Goal: Information Seeking & Learning: Learn about a topic

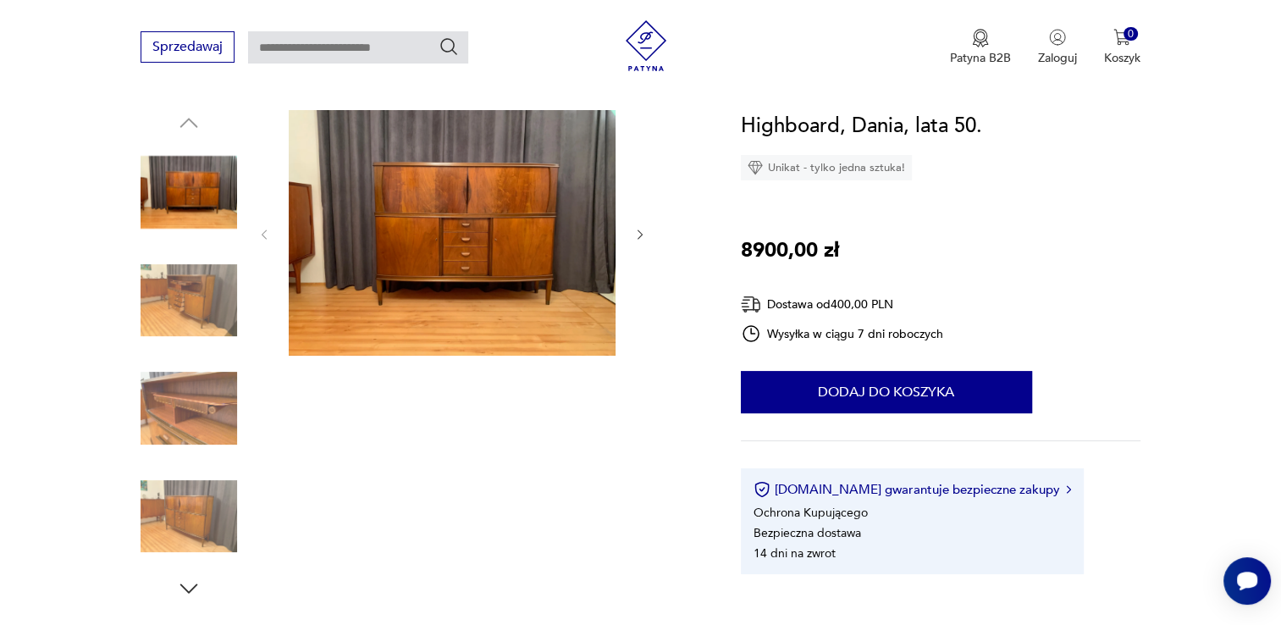
click at [636, 236] on icon "button" at bounding box center [640, 235] width 14 height 14
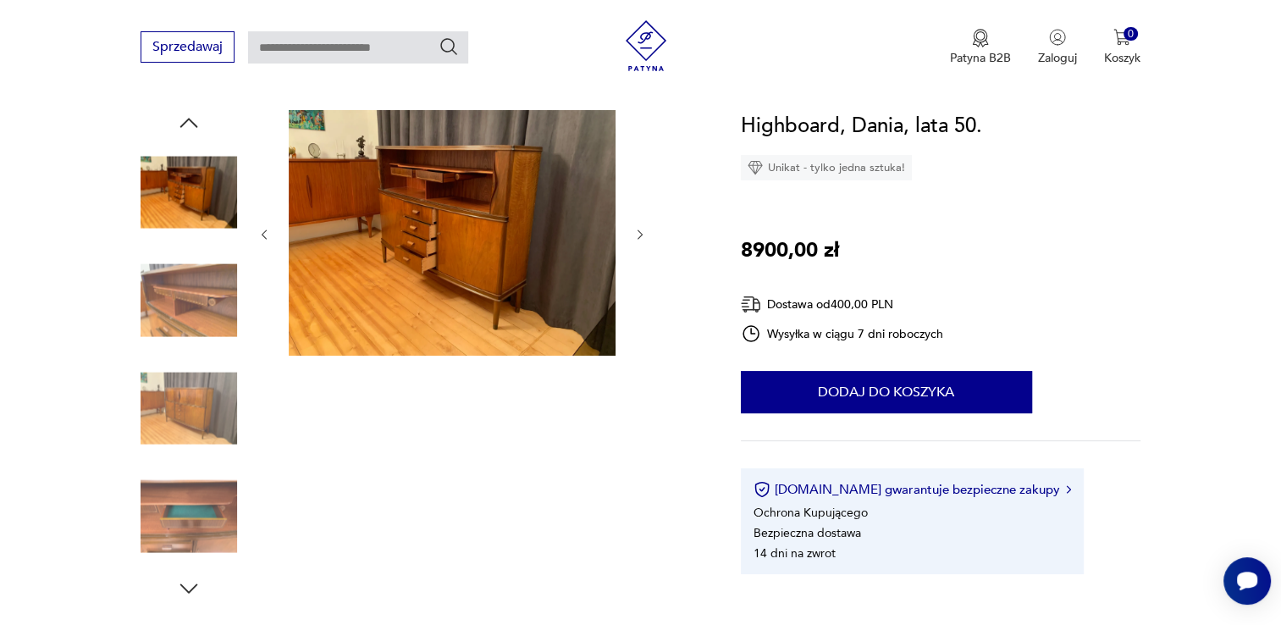
click at [637, 236] on icon "button" at bounding box center [640, 235] width 14 height 14
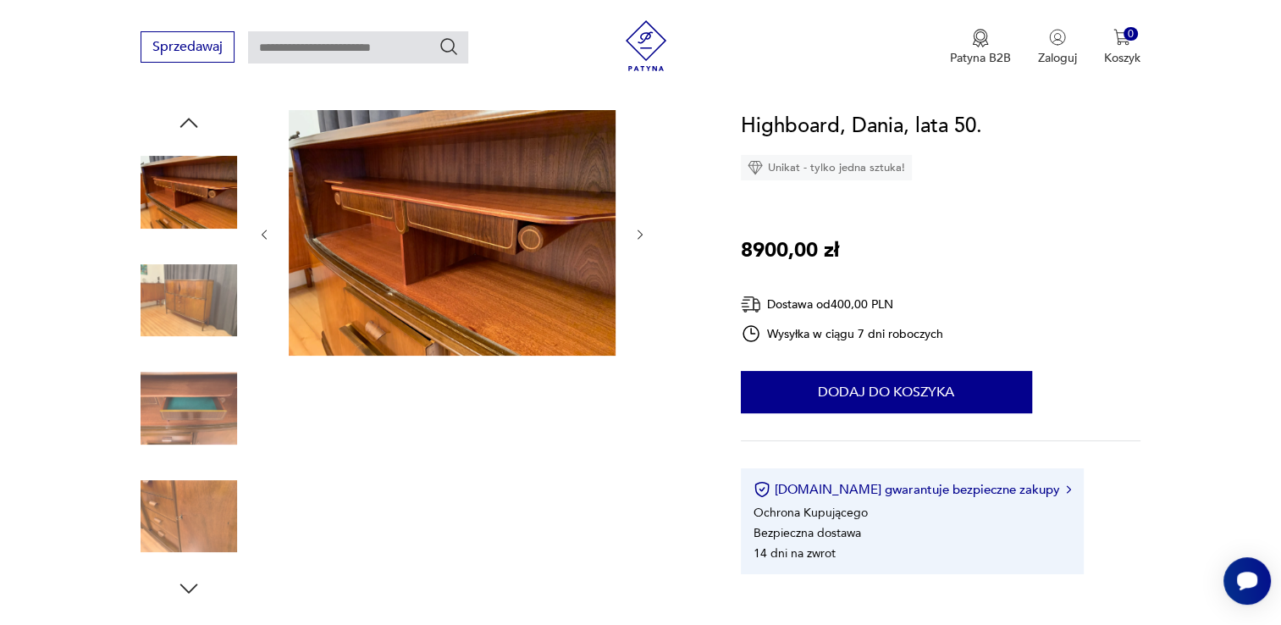
click at [637, 236] on icon "button" at bounding box center [640, 235] width 14 height 14
